Goal: Contribute content

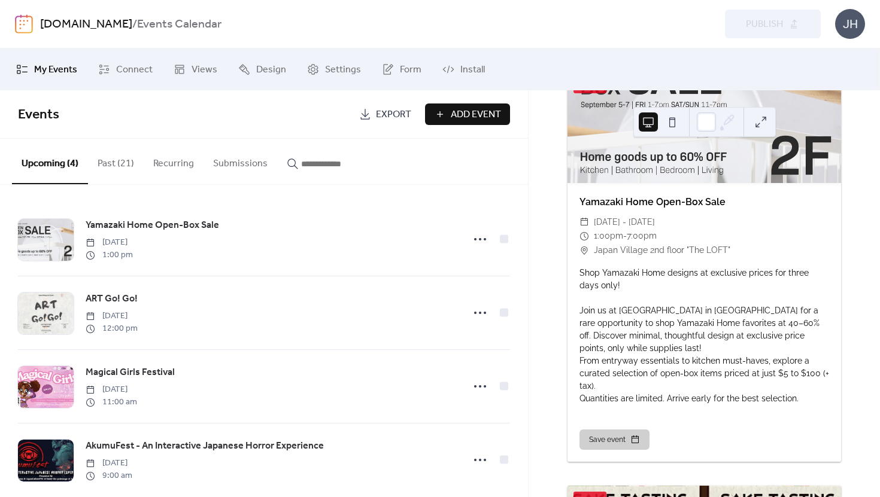
scroll to position [214, 0]
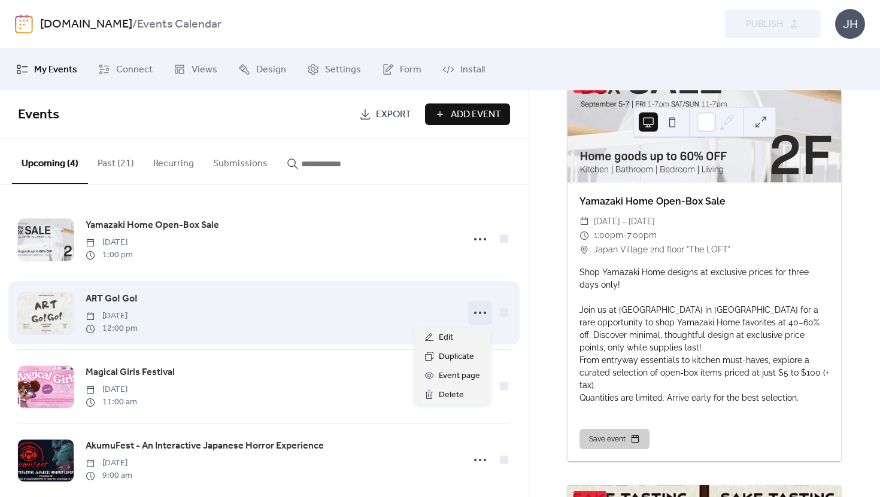
click at [475, 311] on icon at bounding box center [479, 312] width 19 height 19
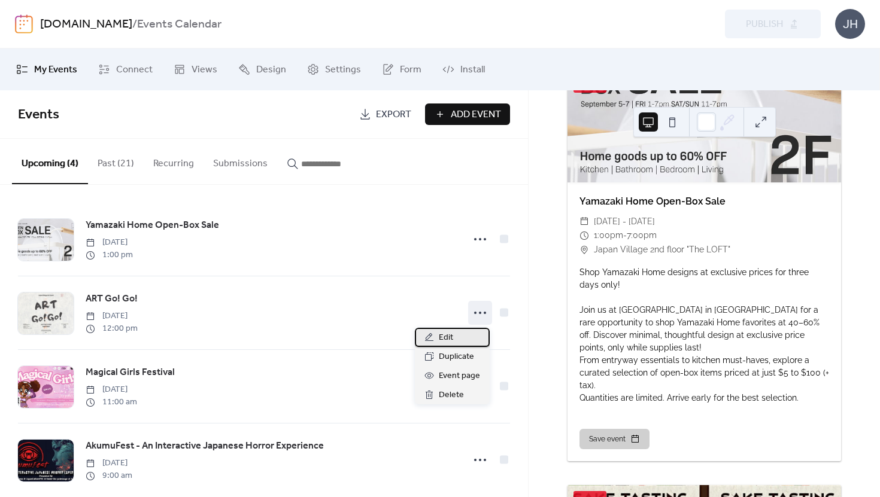
click at [451, 339] on span "Edit" at bounding box center [446, 338] width 14 height 14
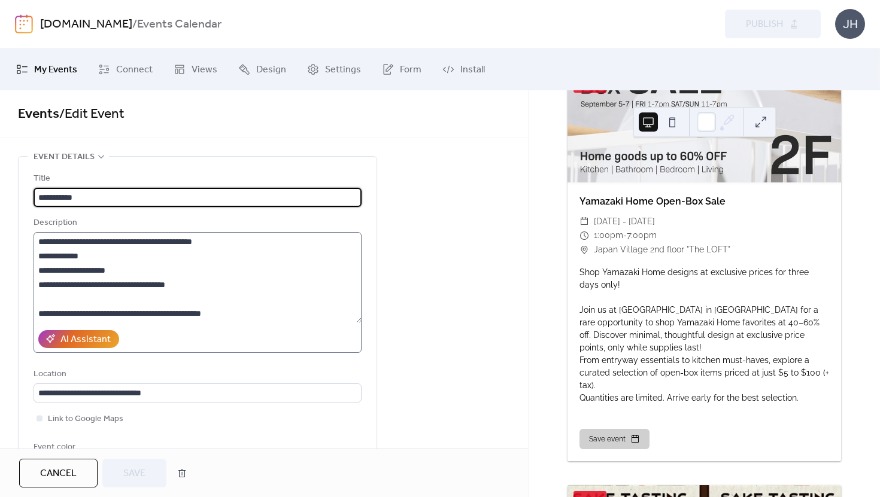
scroll to position [115, 0]
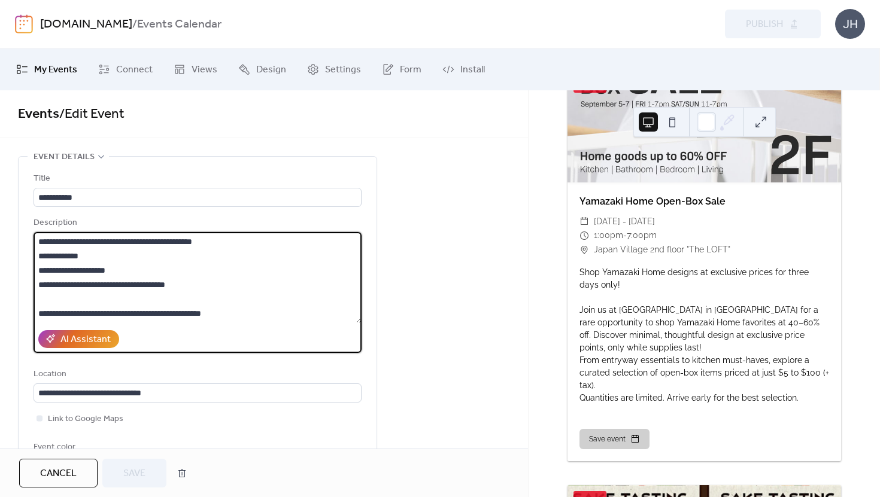
drag, startPoint x: 245, startPoint y: 312, endPoint x: 1, endPoint y: 315, distance: 244.2
paste textarea "**********"
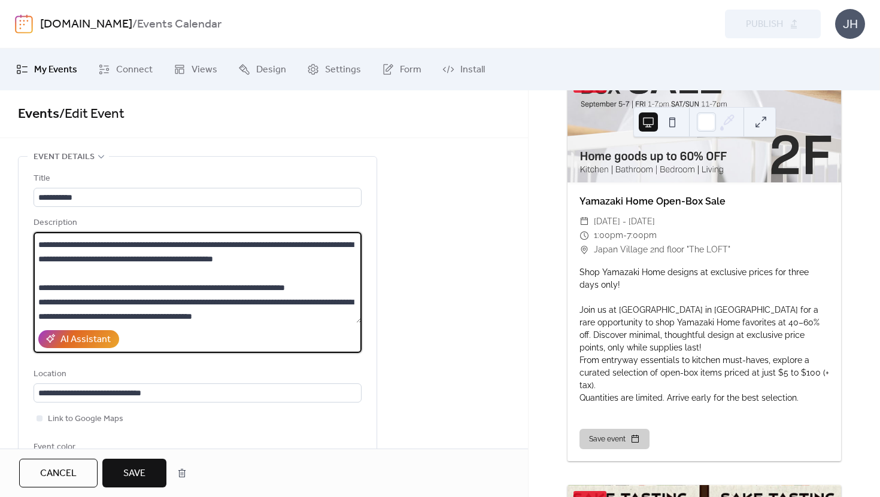
scroll to position [175, 0]
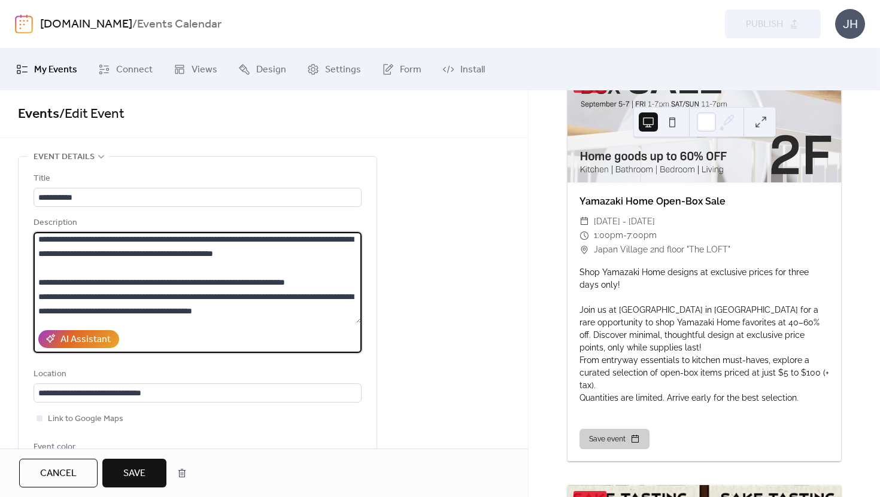
click at [72, 284] on textarea at bounding box center [198, 277] width 328 height 91
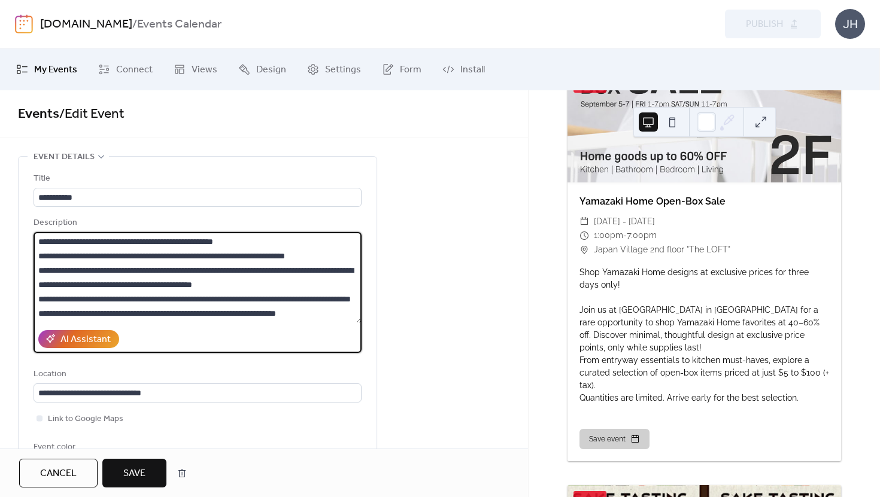
scroll to position [215, 0]
click at [63, 314] on textarea at bounding box center [198, 277] width 328 height 91
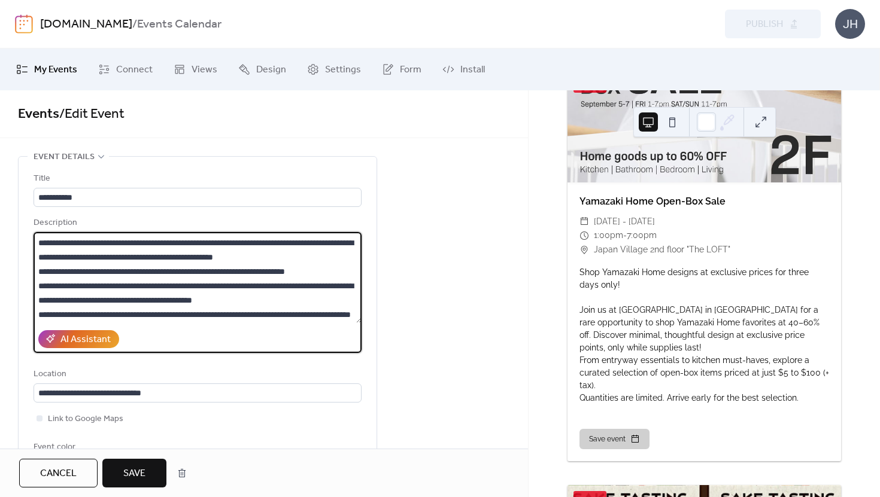
scroll to position [147, 0]
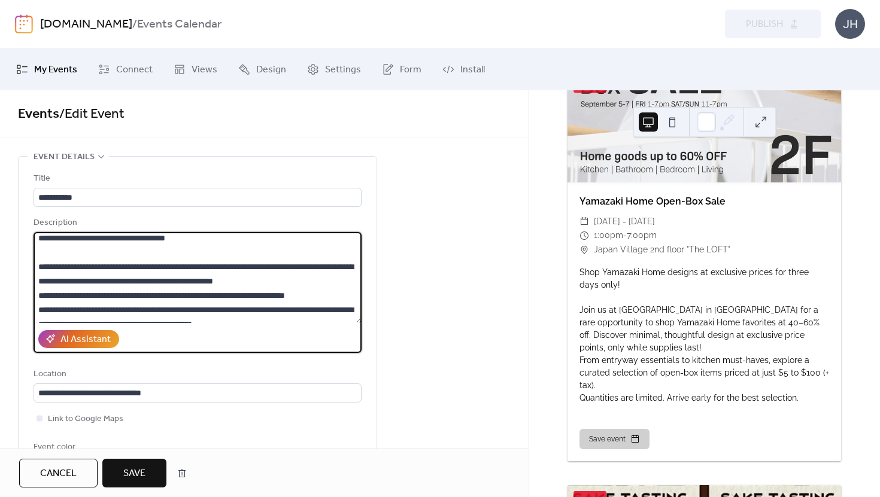
click at [51, 271] on textarea at bounding box center [198, 277] width 328 height 91
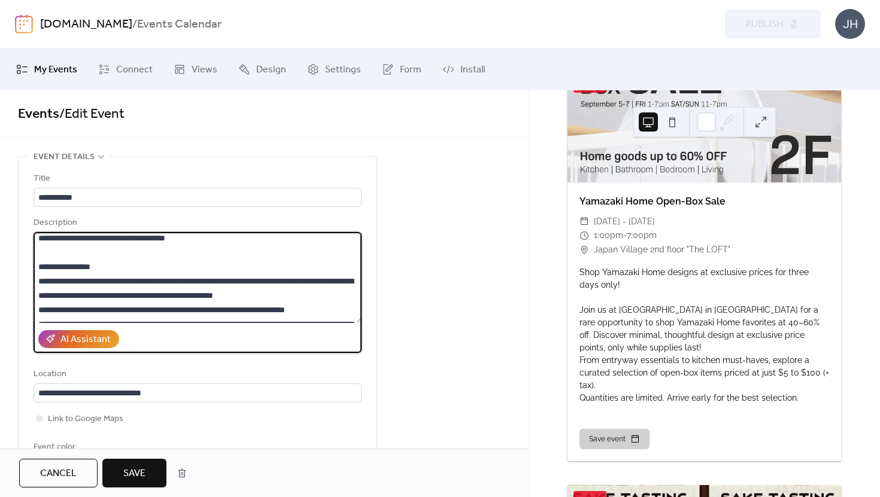
type textarea "**********"
click at [133, 467] on span "Save" at bounding box center [134, 474] width 22 height 14
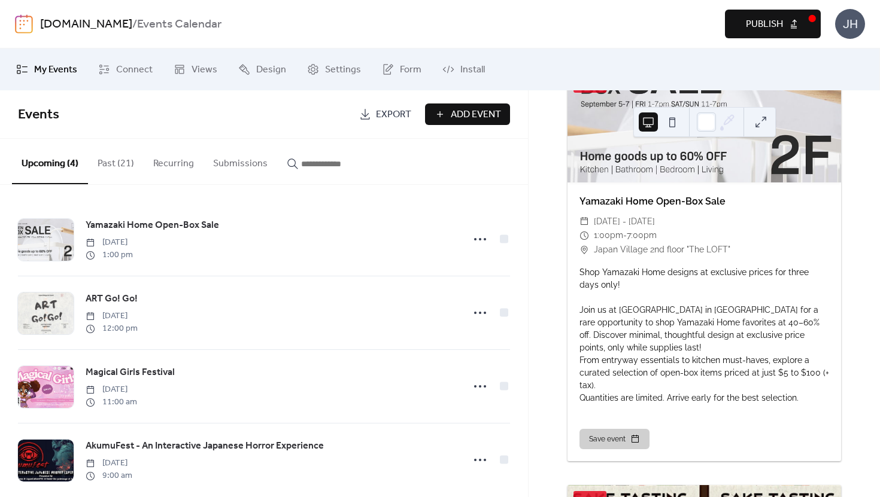
click at [769, 19] on span "Publish" at bounding box center [764, 24] width 37 height 14
